Goal: Information Seeking & Learning: Learn about a topic

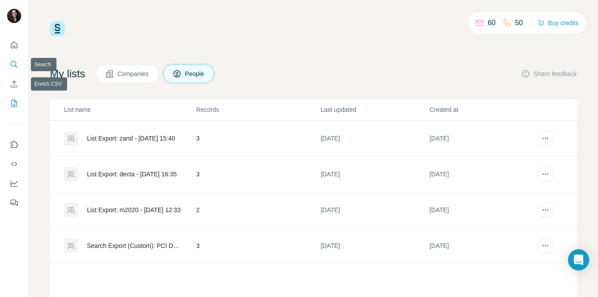
click at [15, 65] on icon "Search" at bounding box center [14, 64] width 6 height 6
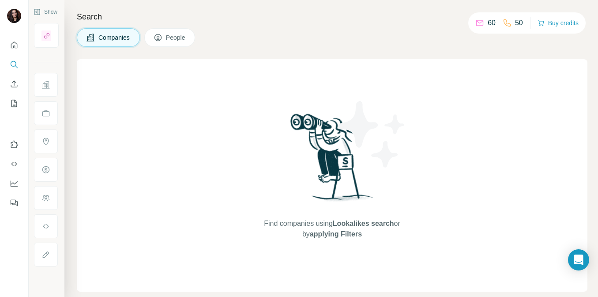
click at [190, 33] on button "People" at bounding box center [169, 37] width 51 height 19
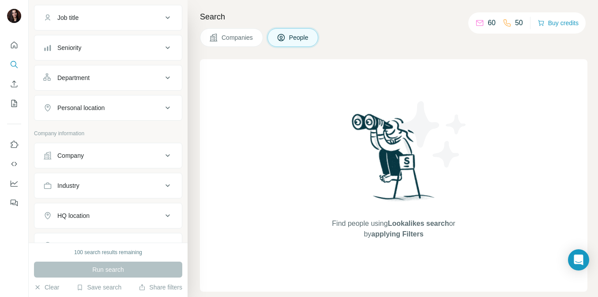
scroll to position [28, 0]
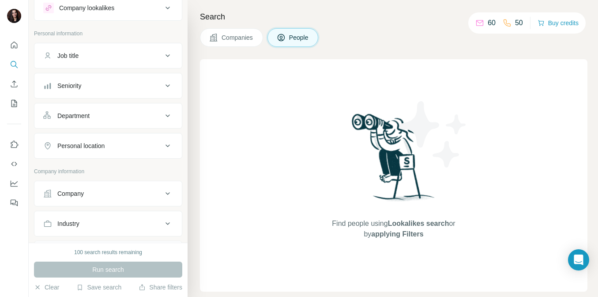
click at [89, 53] on div "Job title" at bounding box center [102, 55] width 119 height 9
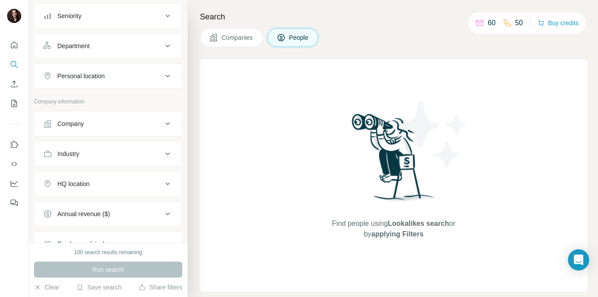
scroll to position [0, 0]
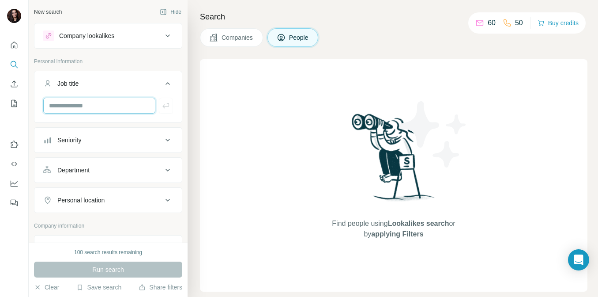
click at [62, 102] on input "text" at bounding box center [99, 106] width 112 height 16
type input "*"
click at [228, 35] on span "Companies" at bounding box center [238, 37] width 32 height 9
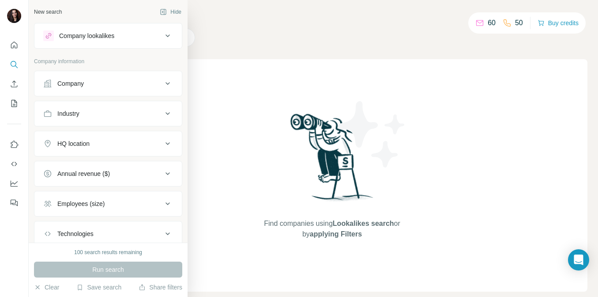
click at [68, 90] on button "Company" at bounding box center [108, 83] width 148 height 21
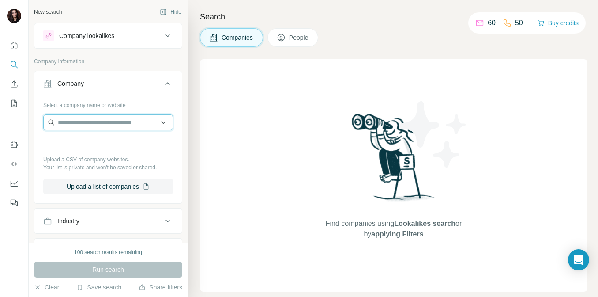
click at [98, 123] on input "text" at bounding box center [108, 122] width 130 height 16
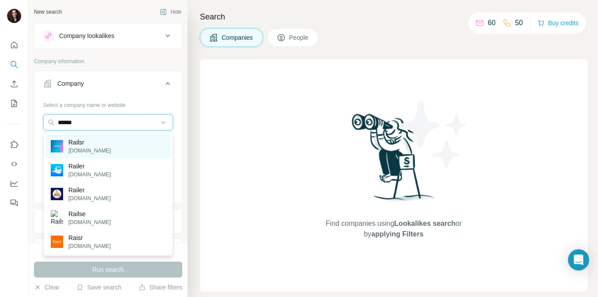
type input "******"
click at [105, 151] on div "Railsr [DOMAIN_NAME]" at bounding box center [107, 146] width 125 height 24
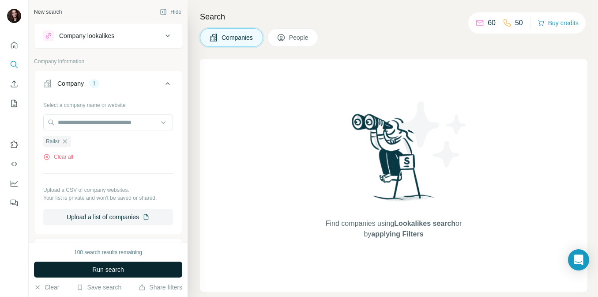
click at [128, 267] on button "Run search" at bounding box center [108, 269] width 148 height 16
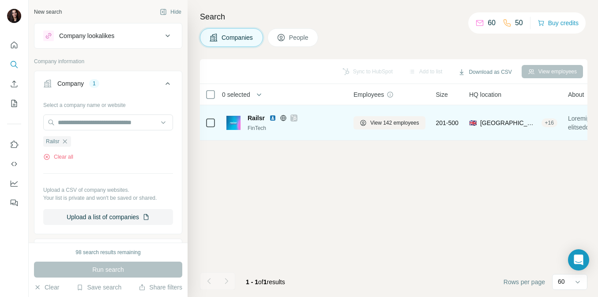
click at [252, 117] on span "Railsr" at bounding box center [256, 118] width 17 height 9
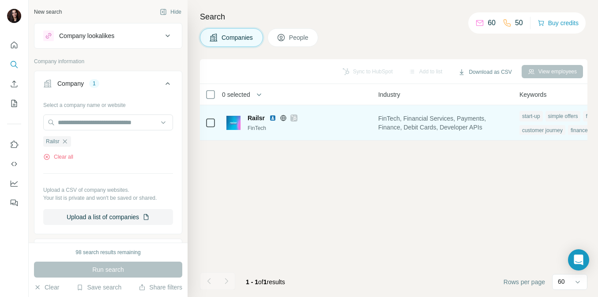
scroll to position [0, 683]
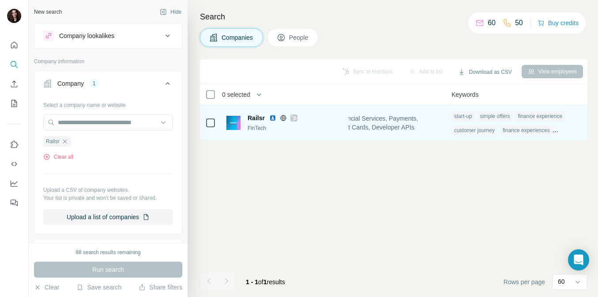
click at [258, 119] on span "Railsr" at bounding box center [256, 118] width 17 height 9
click at [273, 119] on img at bounding box center [272, 117] width 7 height 7
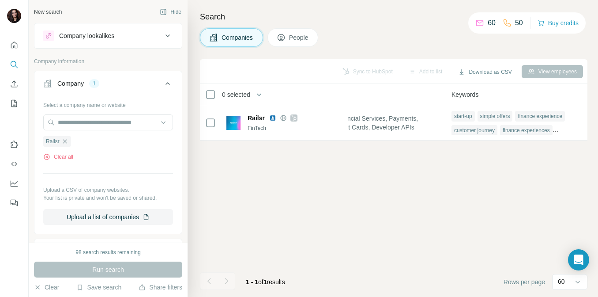
click at [545, 70] on div "View employees" at bounding box center [552, 71] width 61 height 13
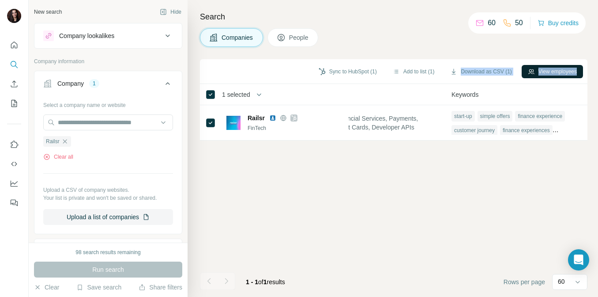
click at [541, 72] on button "View employees" at bounding box center [552, 71] width 61 height 13
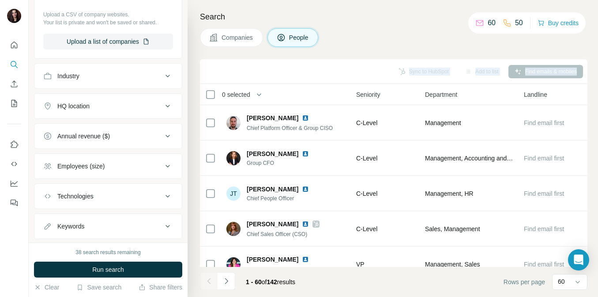
scroll to position [334, 0]
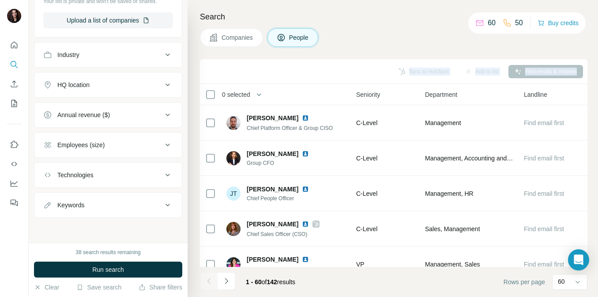
click at [98, 198] on button "Keywords" at bounding box center [108, 204] width 148 height 21
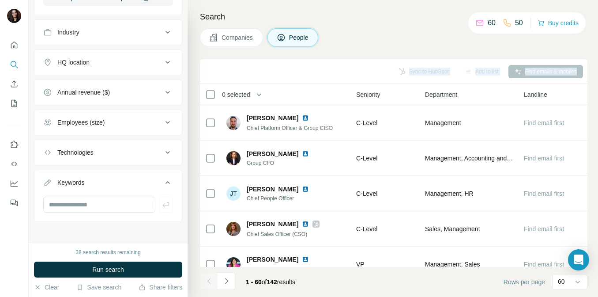
scroll to position [361, 0]
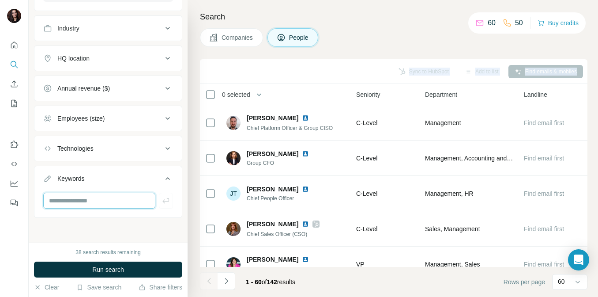
click at [90, 201] on input "text" at bounding box center [99, 201] width 112 height 16
type input "*****"
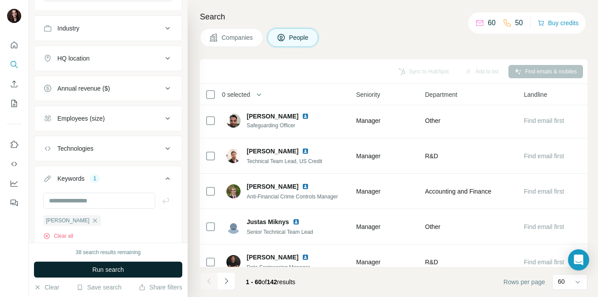
click at [107, 269] on span "Run search" at bounding box center [108, 269] width 32 height 9
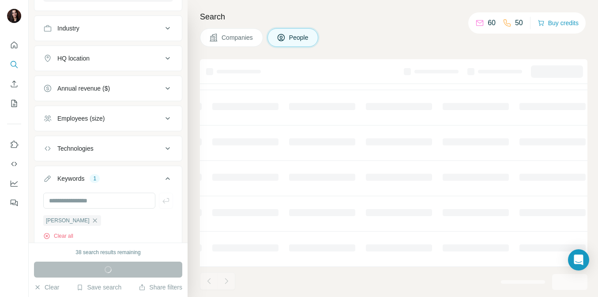
scroll to position [192, 372]
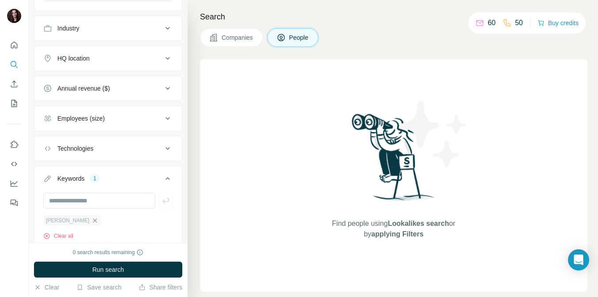
click at [91, 222] on icon "button" at bounding box center [94, 220] width 7 height 7
click at [125, 119] on div "Employees (size)" at bounding box center [102, 118] width 119 height 9
click at [121, 87] on div "Annual revenue ($)" at bounding box center [102, 88] width 119 height 9
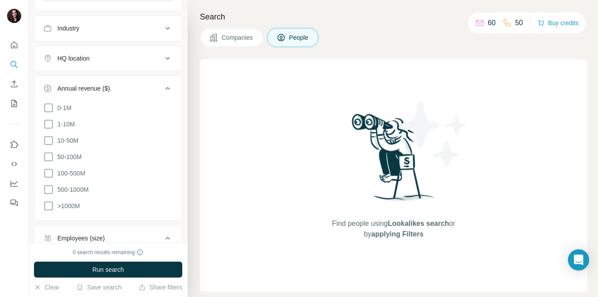
click at [254, 30] on button "Companies" at bounding box center [231, 37] width 63 height 19
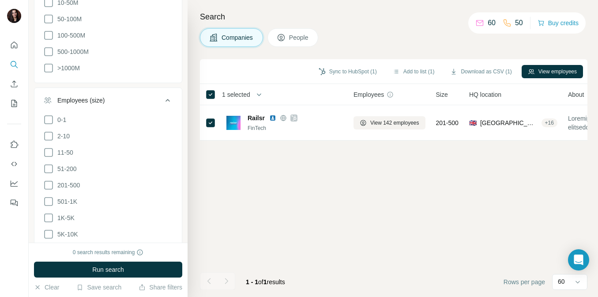
scroll to position [223, 0]
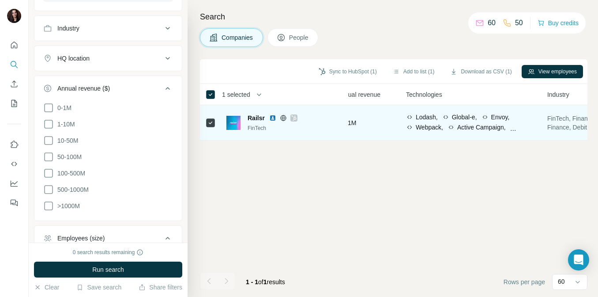
scroll to position [0, 471]
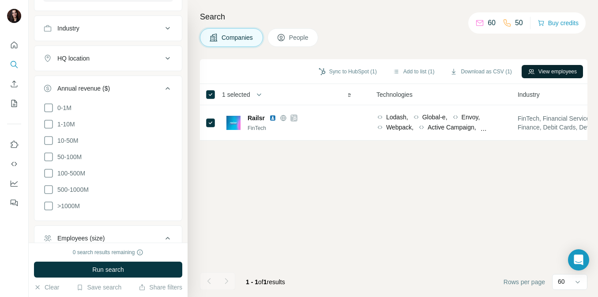
click at [563, 74] on button "View employees" at bounding box center [552, 71] width 61 height 13
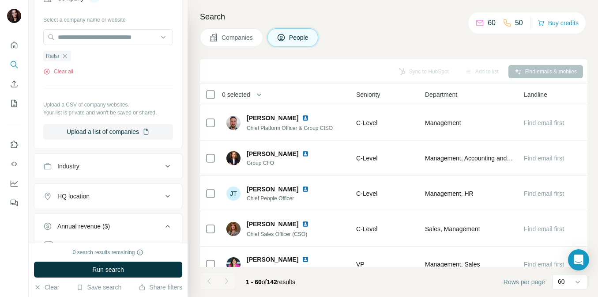
scroll to position [0, 372]
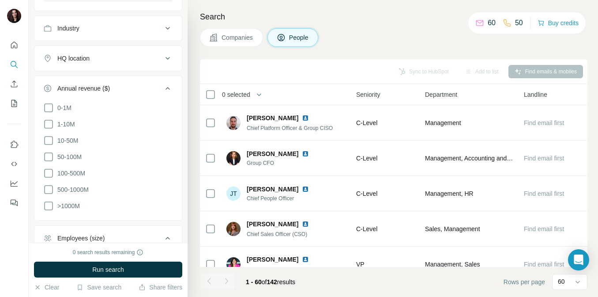
click at [562, 68] on div "Sync to HubSpot Add to list Find emails & mobiles" at bounding box center [394, 71] width 379 height 15
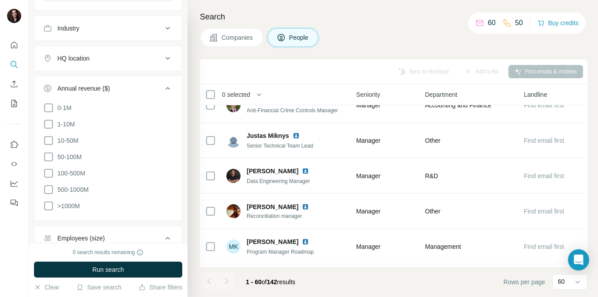
scroll to position [1958, 372]
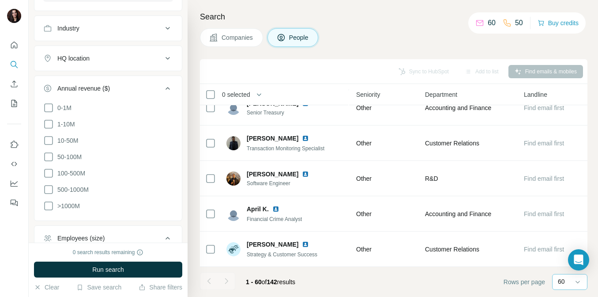
click at [564, 284] on p "60" at bounding box center [561, 281] width 7 height 9
click at [563, 265] on p "10" at bounding box center [563, 262] width 7 height 9
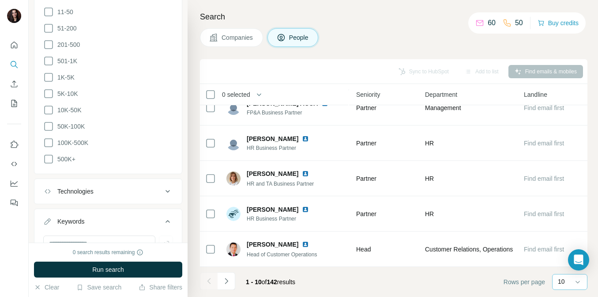
scroll to position [678, 0]
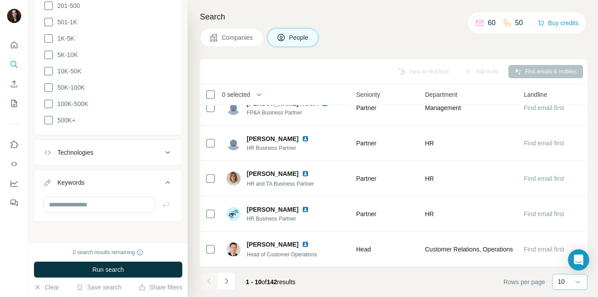
click at [106, 155] on button "Technologies" at bounding box center [108, 152] width 148 height 21
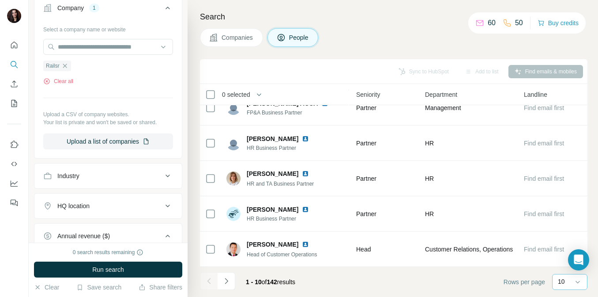
scroll to position [0, 0]
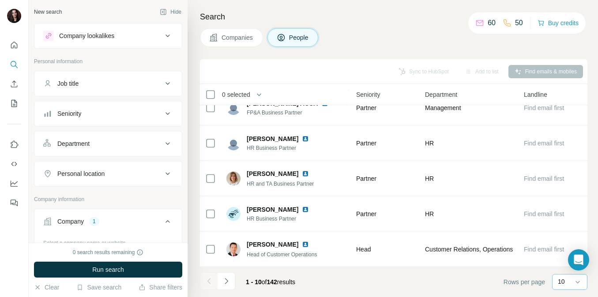
click at [110, 83] on div "Job title" at bounding box center [102, 83] width 119 height 9
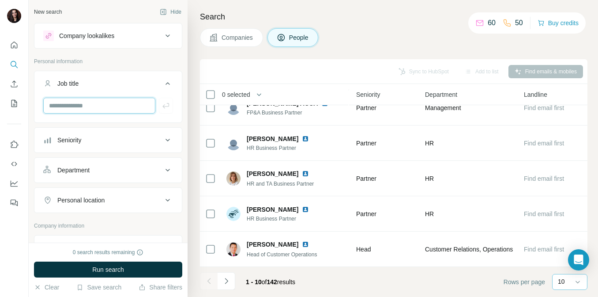
click at [102, 103] on input "text" at bounding box center [99, 106] width 112 height 16
type input "*****"
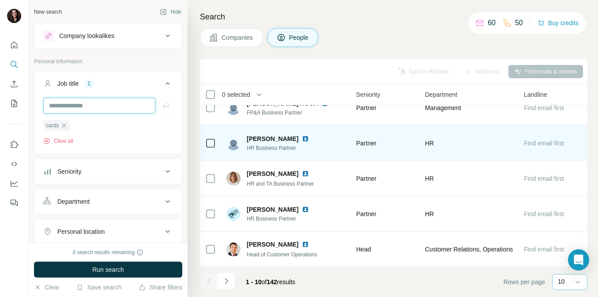
scroll to position [0, 372]
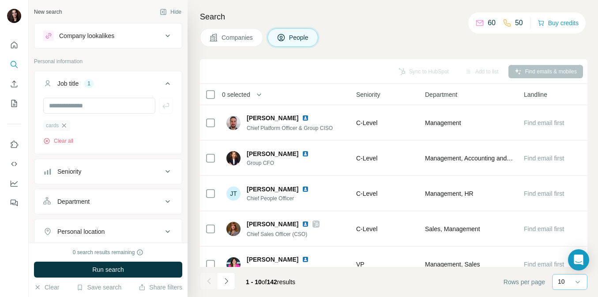
click at [65, 124] on icon "button" at bounding box center [64, 125] width 7 height 7
click at [107, 178] on button "Department" at bounding box center [108, 169] width 148 height 21
click at [102, 190] on input at bounding box center [103, 192] width 109 height 10
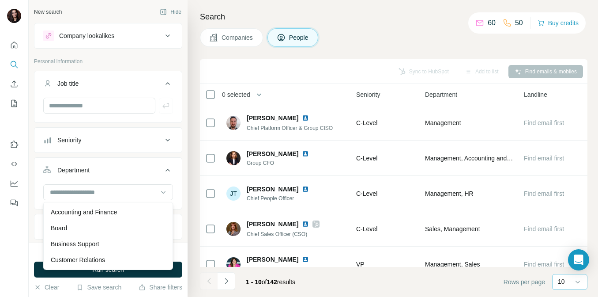
click at [102, 169] on div "Department" at bounding box center [102, 170] width 119 height 9
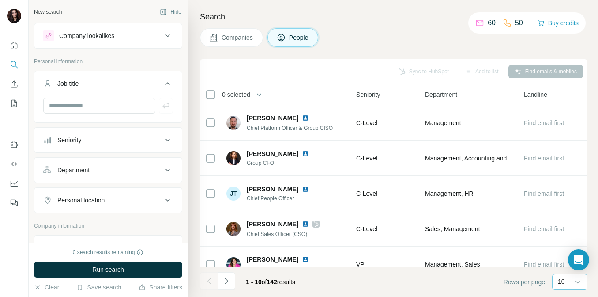
click at [101, 200] on div "Personal location" at bounding box center [80, 200] width 47 height 9
click at [100, 202] on div "Personal location" at bounding box center [80, 200] width 47 height 9
click at [261, 91] on icon "button" at bounding box center [259, 94] width 9 height 9
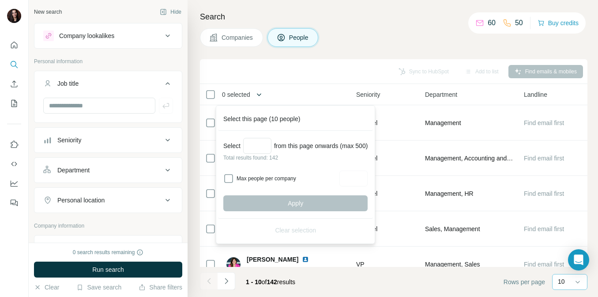
click at [261, 91] on icon "button" at bounding box center [259, 94] width 9 height 9
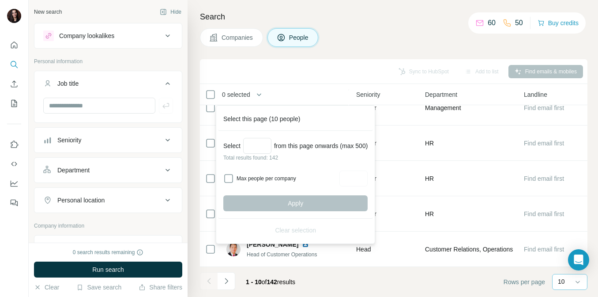
click at [394, 59] on div "Search Companies People Sync to HubSpot Add to list Find emails & mobiles 0 sel…" at bounding box center [393, 148] width 411 height 297
